Goal: Find specific page/section: Find specific page/section

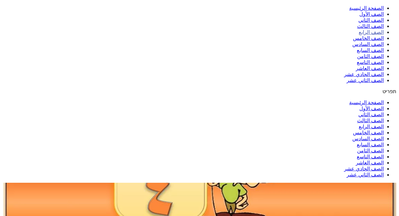
scroll to position [95, 0]
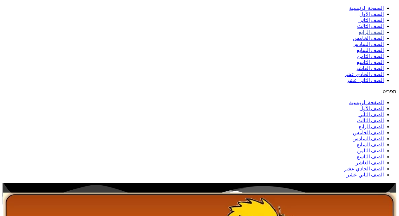
scroll to position [95, 0]
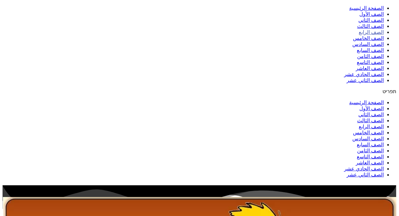
scroll to position [95, 0]
